Goal: Information Seeking & Learning: Learn about a topic

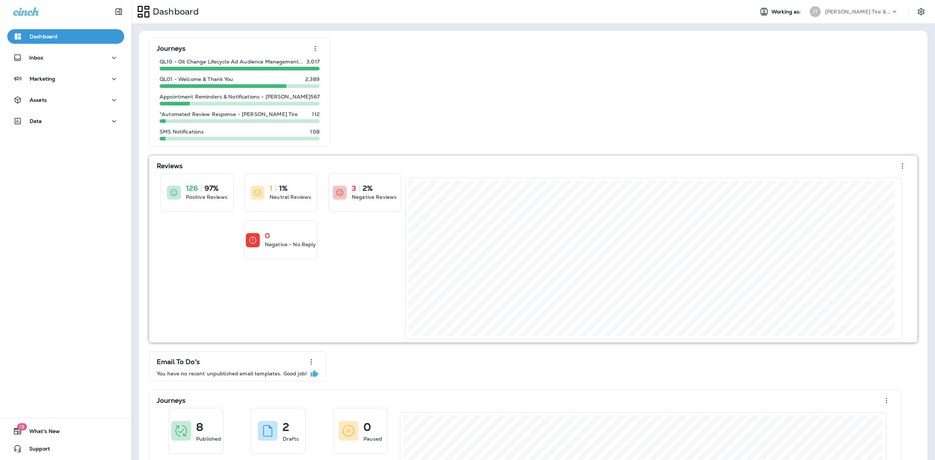
scroll to position [132, 0]
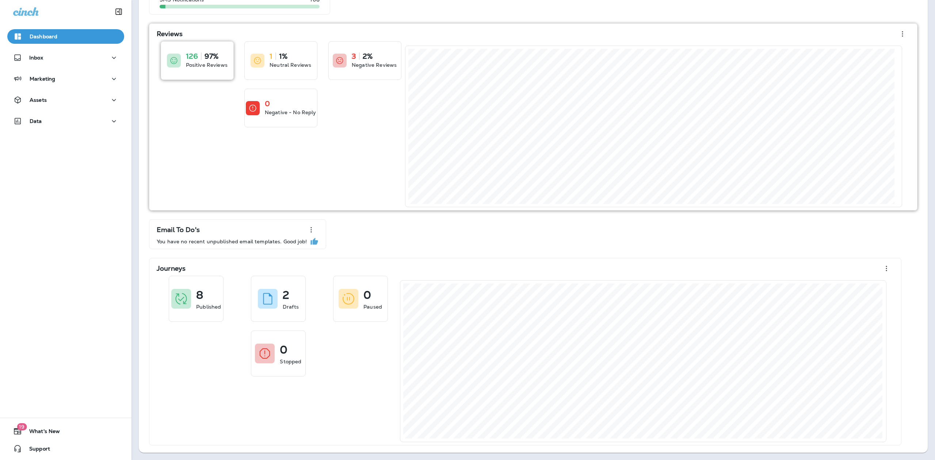
click at [219, 68] on p "Positive Reviews" at bounding box center [207, 64] width 42 height 7
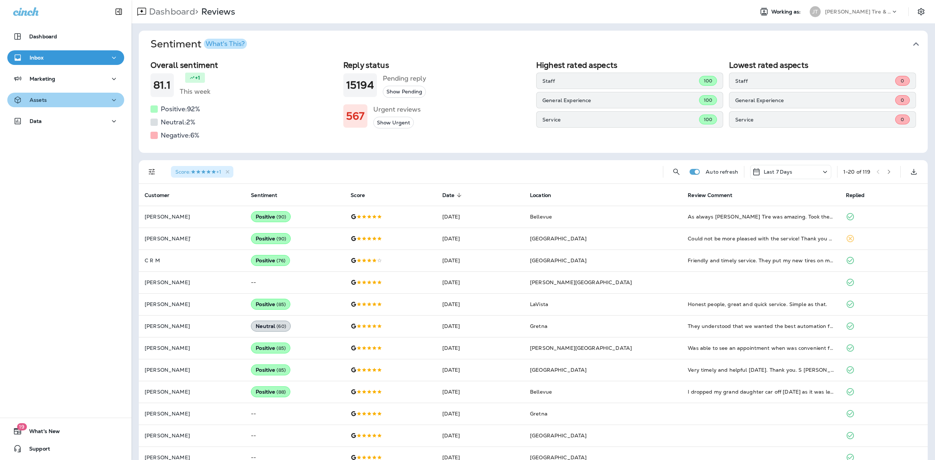
click at [112, 100] on icon "button" at bounding box center [114, 100] width 4 height 2
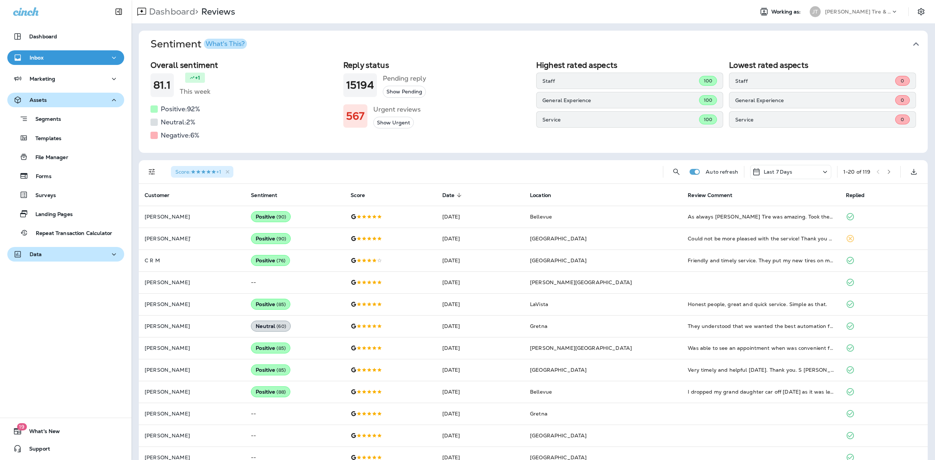
click at [41, 255] on p "Data" at bounding box center [36, 255] width 12 height 6
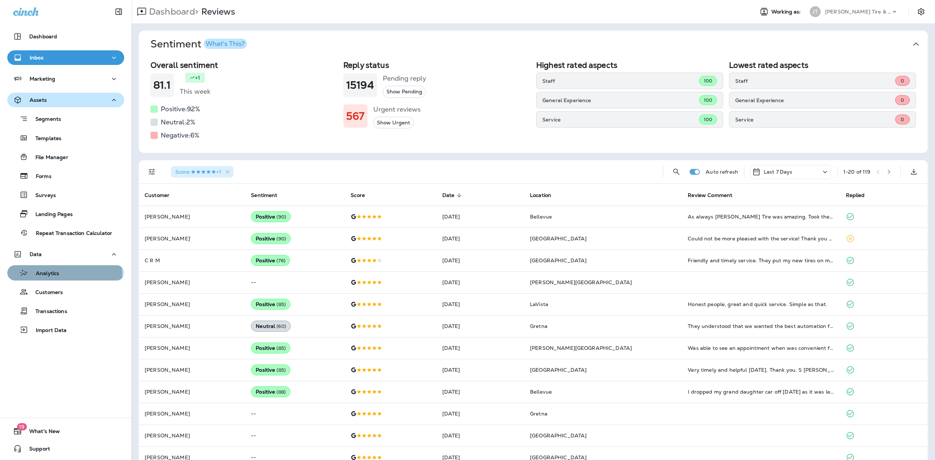
click at [56, 274] on p "Analytics" at bounding box center [43, 274] width 31 height 7
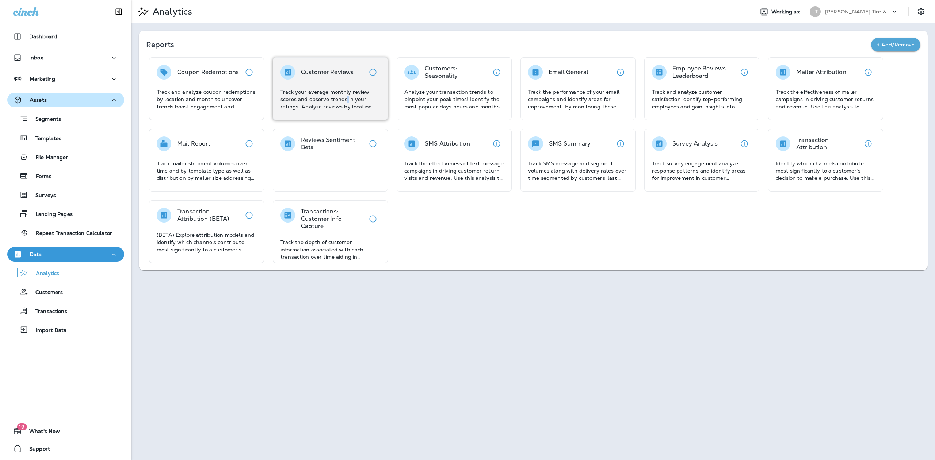
click at [347, 102] on p "Track your average monthly review scores and observe trends in your ratings. An…" at bounding box center [330, 99] width 100 height 22
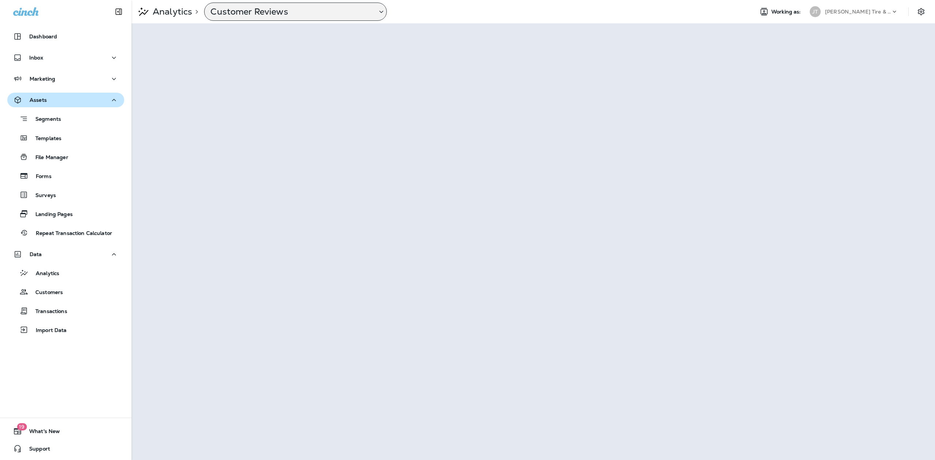
click at [381, 11] on icon at bounding box center [381, 11] width 9 height 9
